Goal: Check status

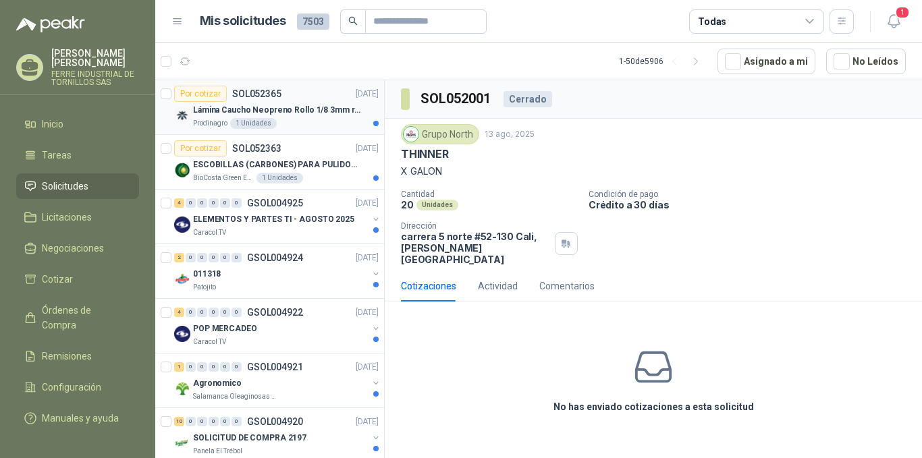
click at [269, 105] on p "Lámina Caucho Neopreno Rollo 1/8 3mm rollo x 10M" at bounding box center [277, 110] width 168 height 13
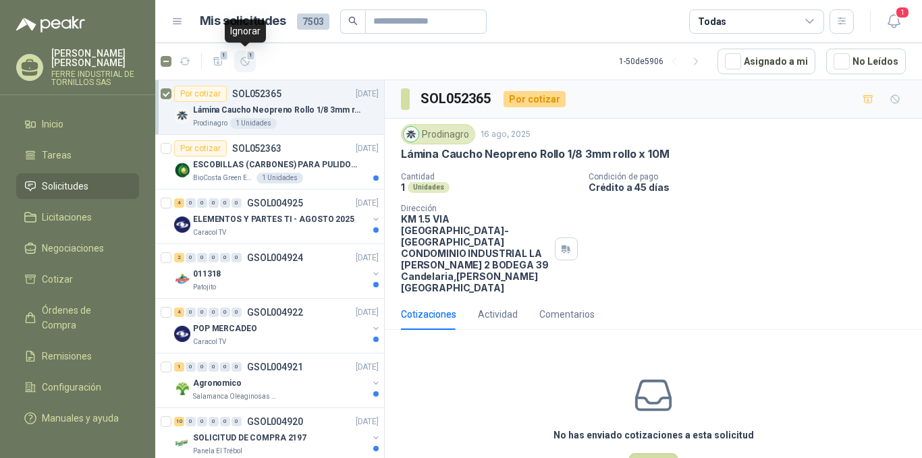
click at [238, 68] on button "1" at bounding box center [245, 62] width 22 height 22
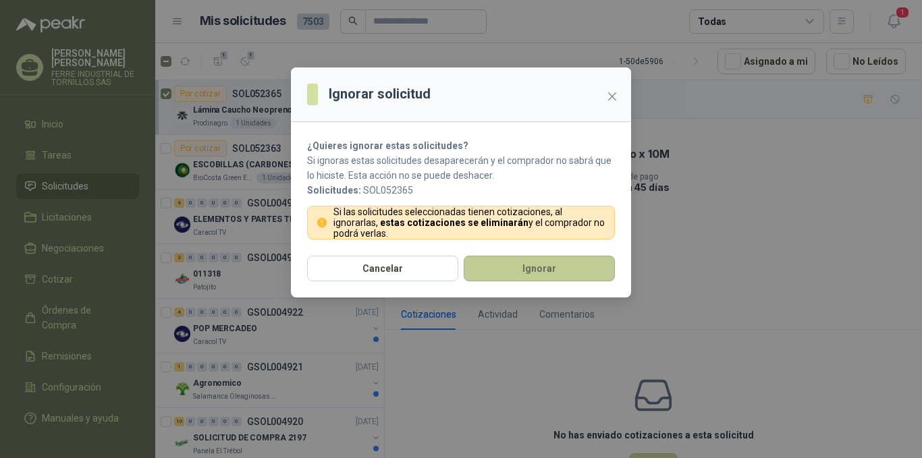
click at [537, 273] on button "Ignorar" at bounding box center [539, 269] width 151 height 26
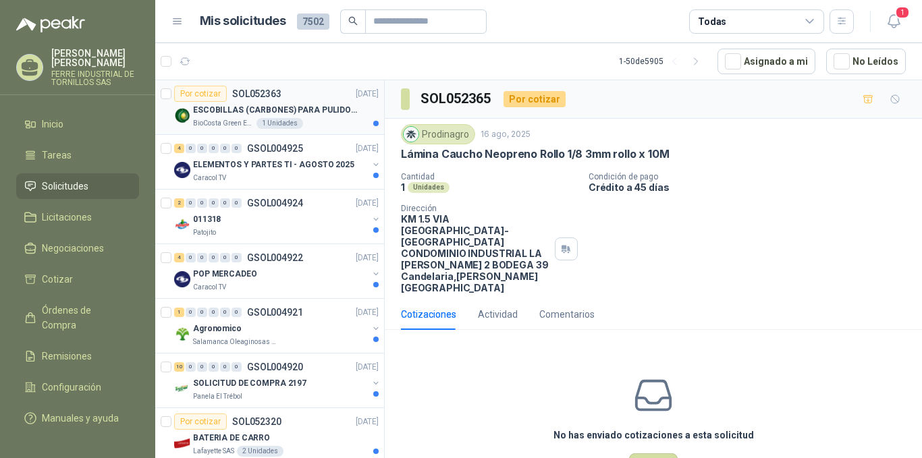
click at [236, 126] on p "BioCosta Green Energy S.A.S" at bounding box center [223, 123] width 61 height 11
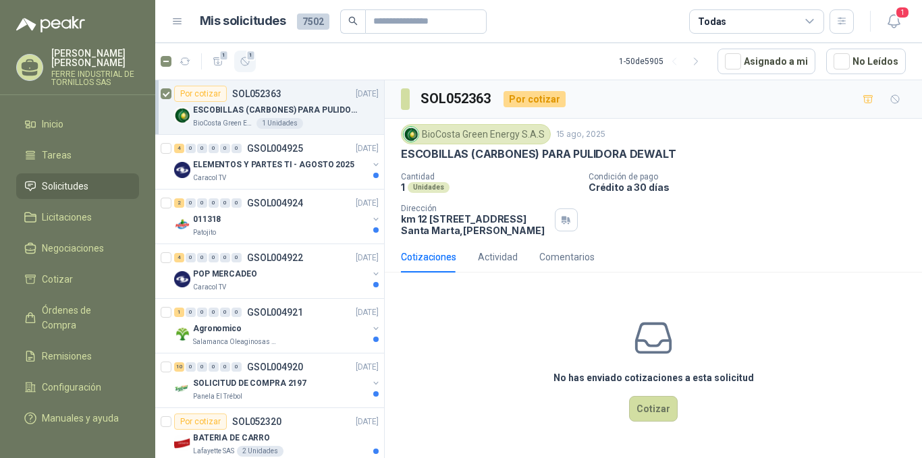
click at [251, 57] on span "1" at bounding box center [250, 55] width 9 height 11
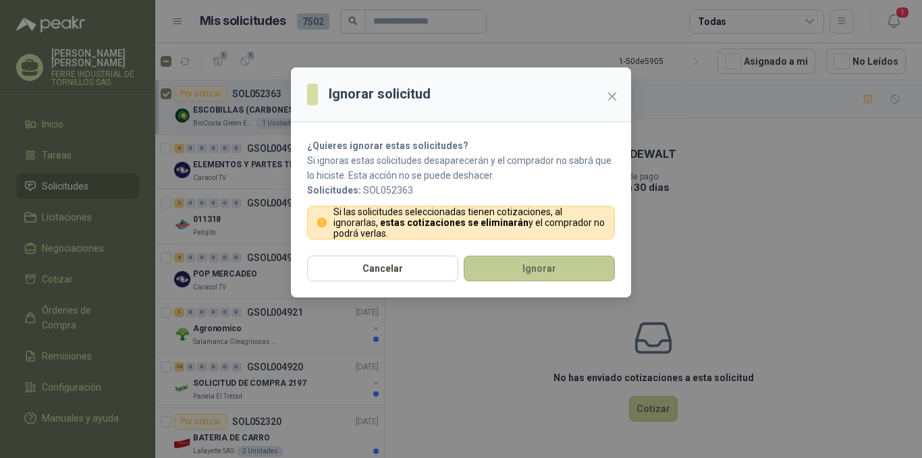
click at [513, 273] on button "Ignorar" at bounding box center [539, 269] width 151 height 26
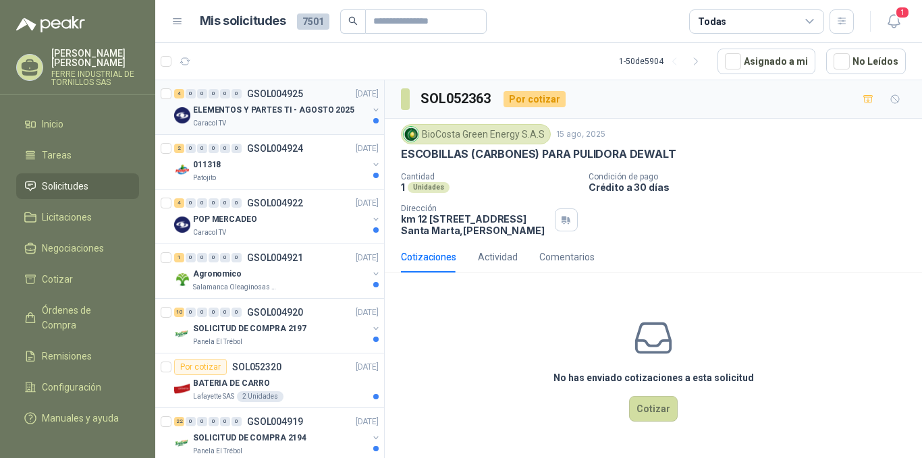
click at [259, 113] on p "ELEMENTOS Y PARTES TI - AGOSTO 2025" at bounding box center [273, 110] width 161 height 13
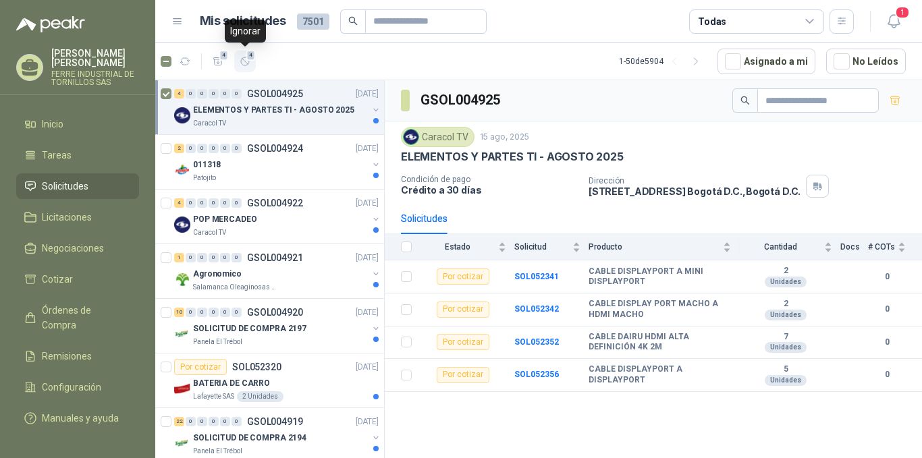
click at [242, 56] on icon "button" at bounding box center [245, 61] width 11 height 11
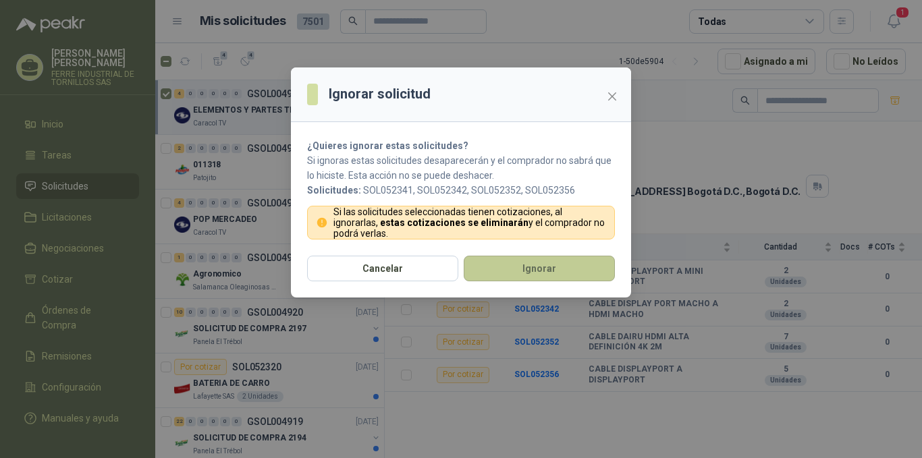
click at [536, 259] on button "Ignorar" at bounding box center [539, 269] width 151 height 26
